Goal: Navigation & Orientation: Understand site structure

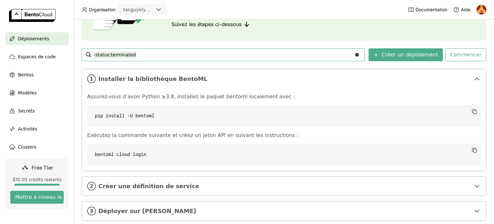
scroll to position [81, 0]
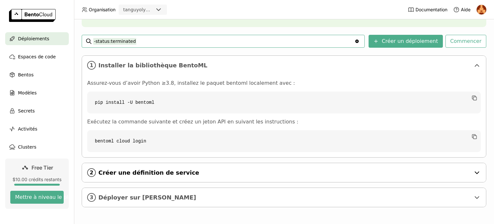
click at [189, 175] on span "Créer une définition de service" at bounding box center [284, 172] width 372 height 7
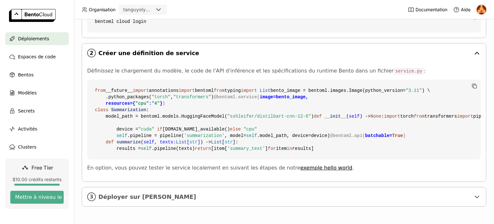
scroll to position [316, 0]
click at [151, 198] on span "Déployer sur [PERSON_NAME]" at bounding box center [284, 196] width 372 height 7
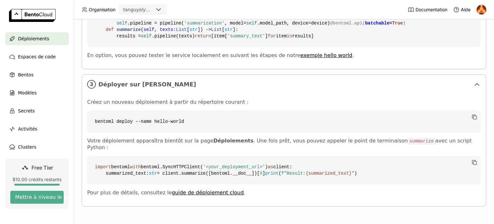
scroll to position [442, 0]
click at [35, 55] on span "Espaces de code" at bounding box center [37, 57] width 38 height 8
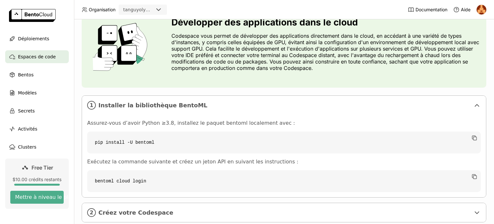
scroll to position [73, 0]
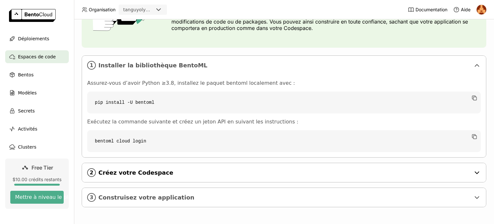
click at [120, 175] on span "Créez votre Codespace" at bounding box center [284, 172] width 372 height 7
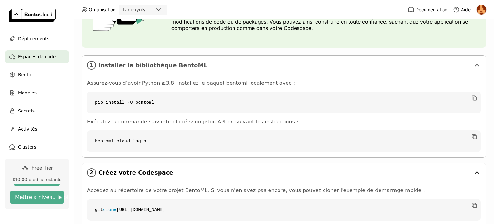
scroll to position [156, 0]
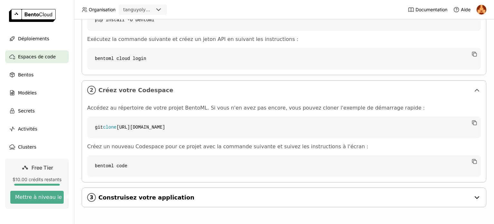
click at [112, 201] on div "3 Construisez votre application" at bounding box center [284, 197] width 404 height 19
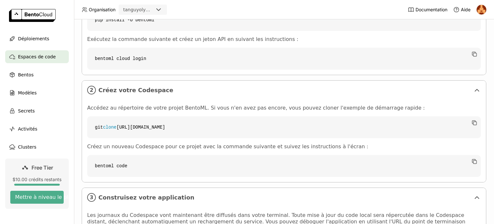
scroll to position [274, 0]
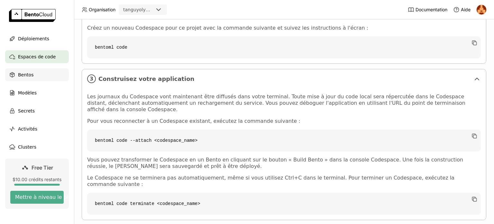
click at [39, 73] on div "Bentos" at bounding box center [37, 74] width 64 height 13
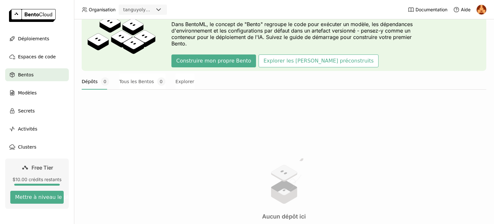
scroll to position [40, 0]
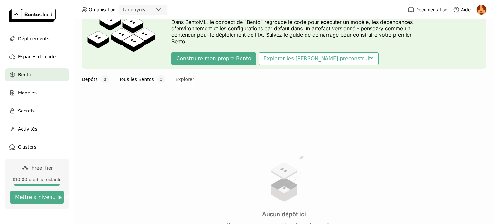
click at [124, 82] on button "Tous les Bentos 0" at bounding box center [142, 79] width 46 height 16
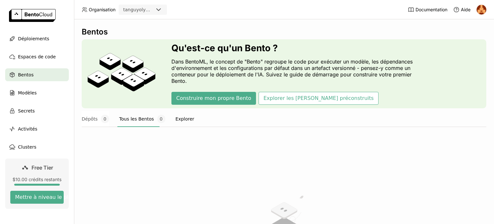
click at [176, 117] on button "Explorer" at bounding box center [185, 119] width 19 height 16
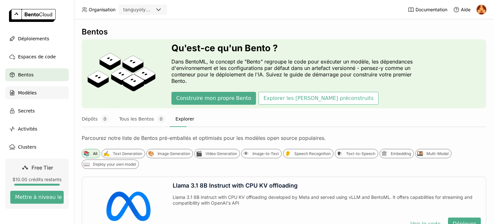
click at [33, 95] on span "Modèles" at bounding box center [27, 93] width 19 height 8
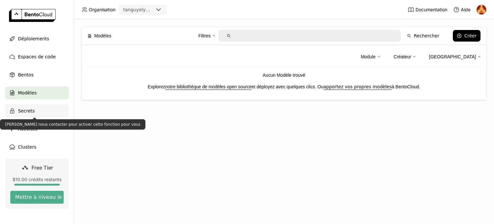
click at [24, 114] on span "Secrets" at bounding box center [26, 111] width 17 height 8
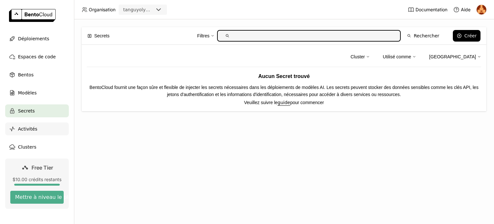
click at [42, 132] on div "Activités" at bounding box center [37, 128] width 64 height 13
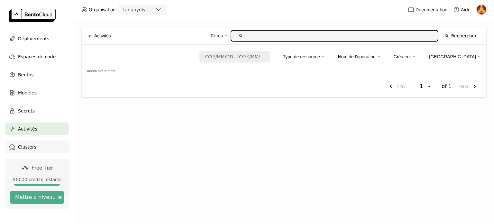
click at [31, 147] on span "Clusters" at bounding box center [27, 147] width 18 height 8
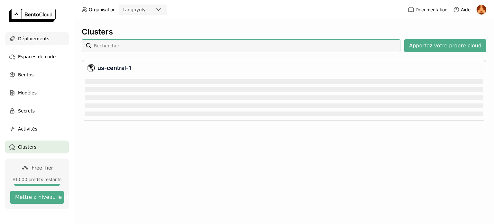
click at [35, 40] on span "Déploiements" at bounding box center [33, 39] width 31 height 8
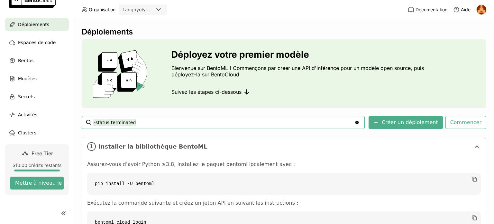
scroll to position [81, 0]
